Goal: Task Accomplishment & Management: Use online tool/utility

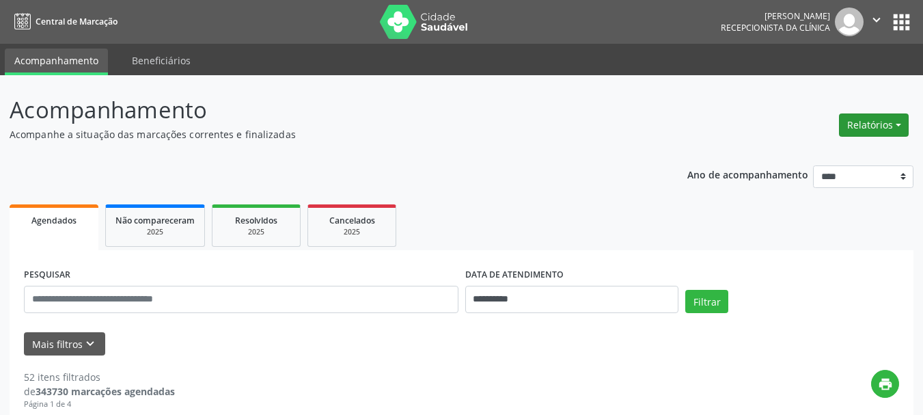
click at [877, 119] on button "Relatórios" at bounding box center [874, 124] width 70 height 23
click at [835, 151] on link "Agendamentos" at bounding box center [836, 154] width 147 height 19
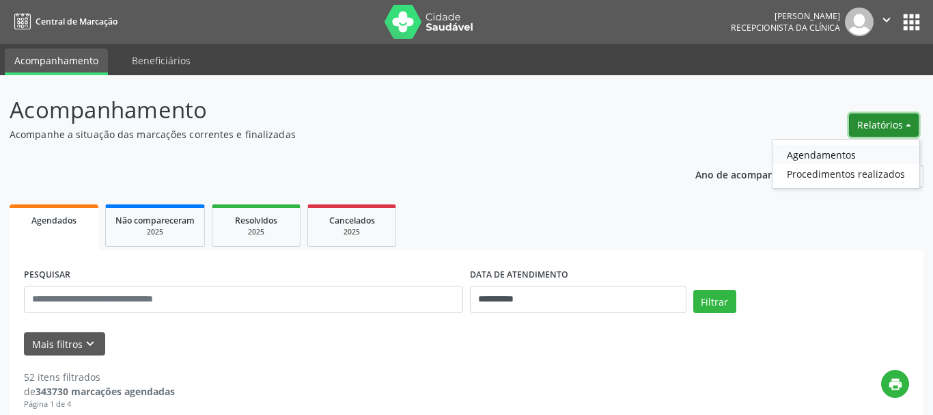
select select "*"
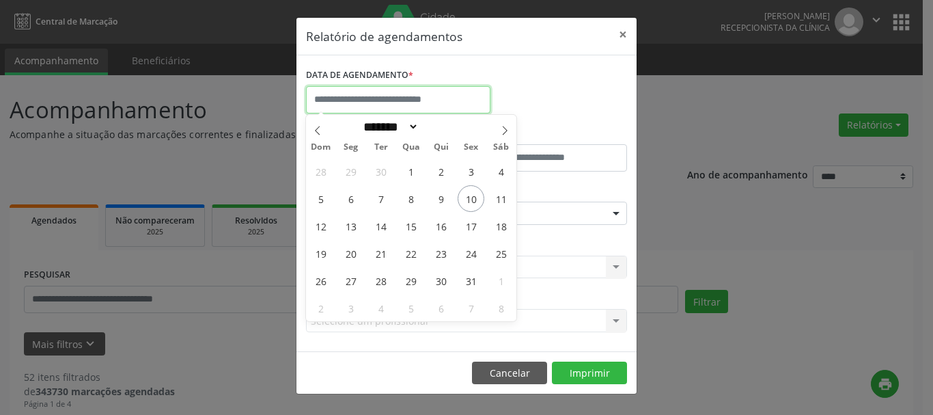
click at [364, 89] on input "text" at bounding box center [398, 99] width 184 height 27
click at [469, 196] on span "10" at bounding box center [471, 198] width 27 height 27
type input "**********"
click at [469, 196] on span "10" at bounding box center [471, 198] width 27 height 27
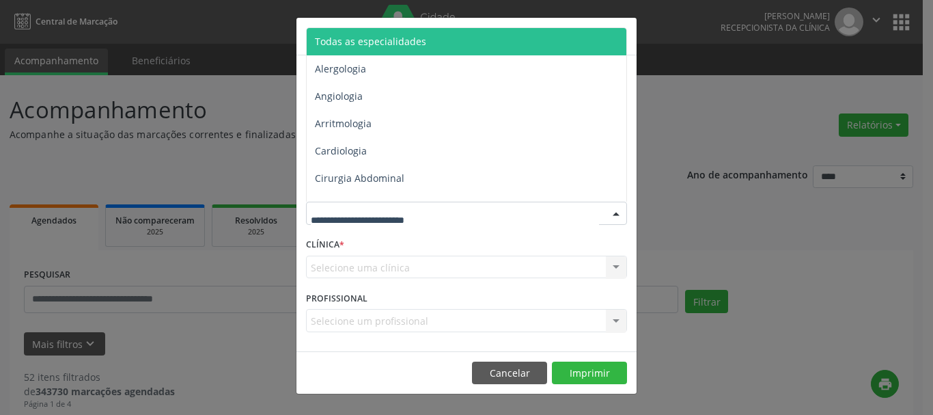
click at [401, 40] on span "Todas as especialidades" at bounding box center [370, 41] width 111 height 13
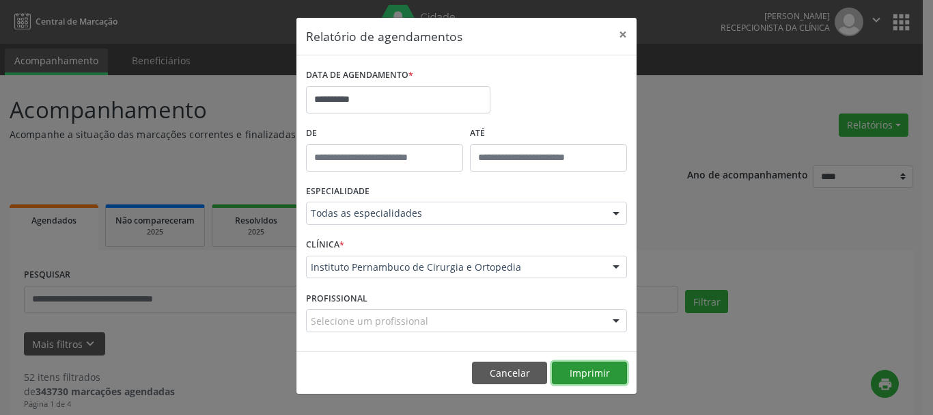
click at [589, 371] on button "Imprimir" at bounding box center [589, 372] width 75 height 23
